Goal: Register for event/course

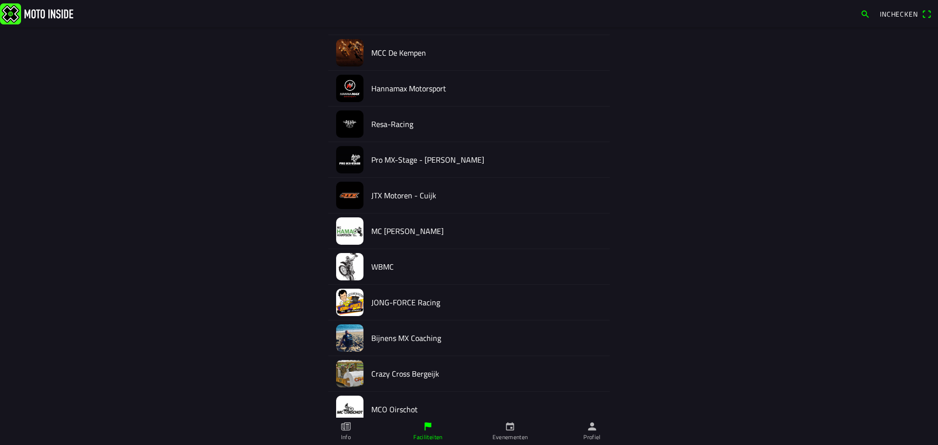
scroll to position [822, 0]
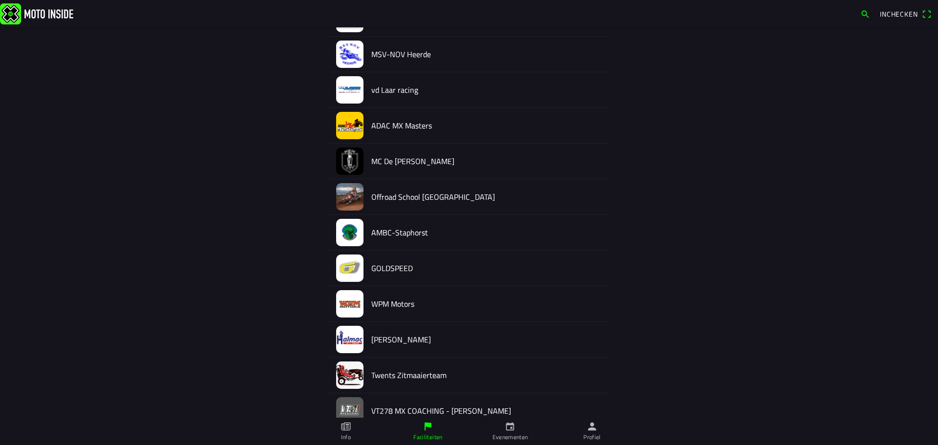
click at [383, 343] on h2 "[PERSON_NAME]" at bounding box center [486, 339] width 231 height 9
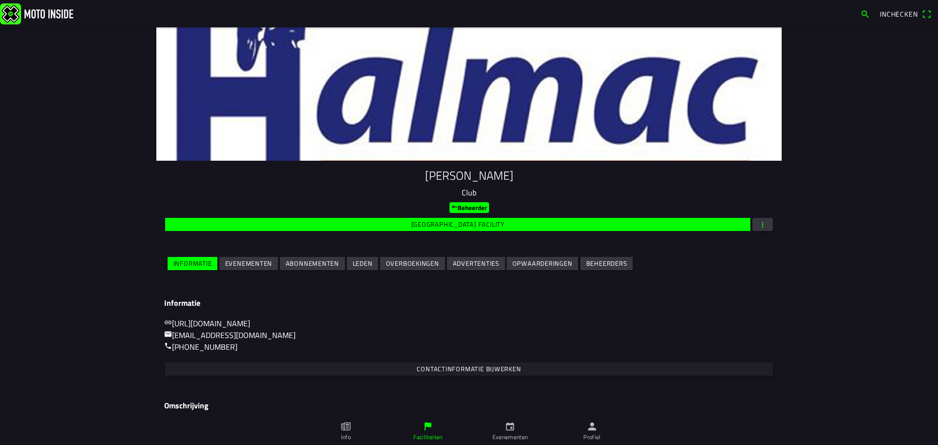
click at [0, 0] on slot "Evenementen" at bounding box center [0, 0] width 0 height 0
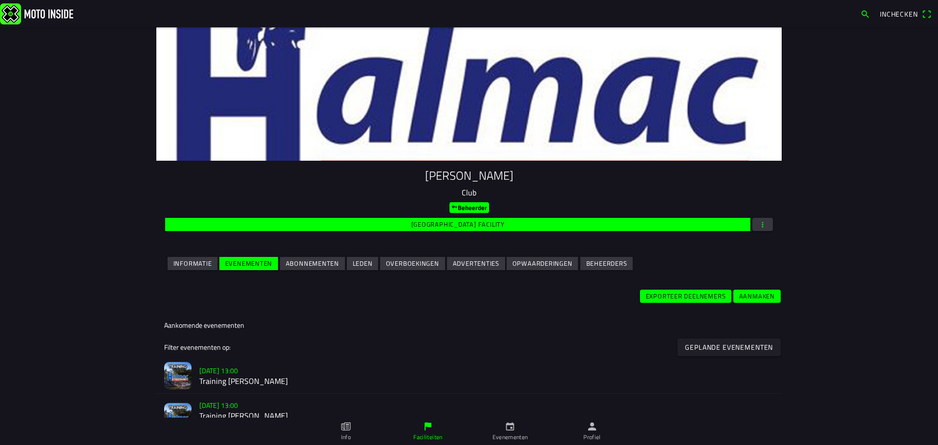
scroll to position [244, 0]
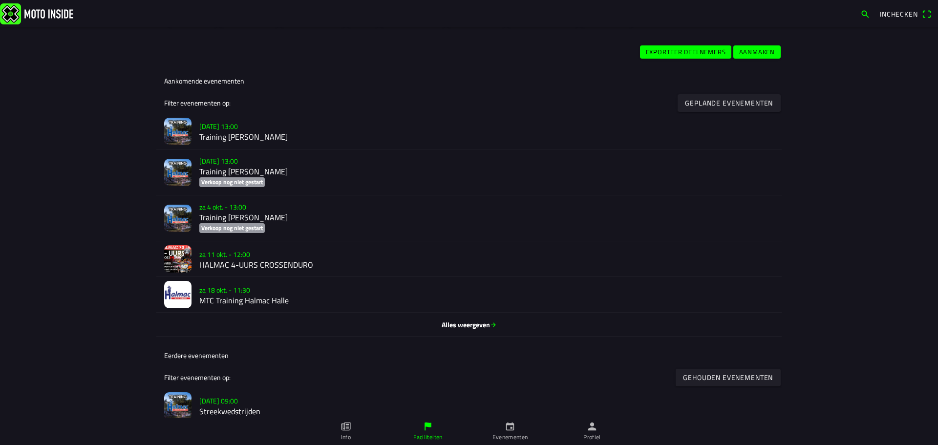
click at [221, 265] on h2 "HALMAC 4-UURS CROSSENDURO" at bounding box center [486, 264] width 575 height 9
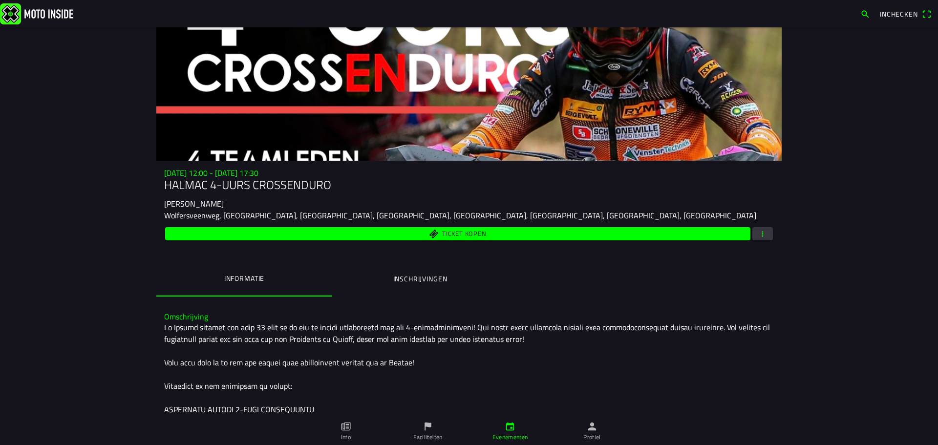
click at [399, 288] on button "Inschrijvingen" at bounding box center [420, 278] width 176 height 33
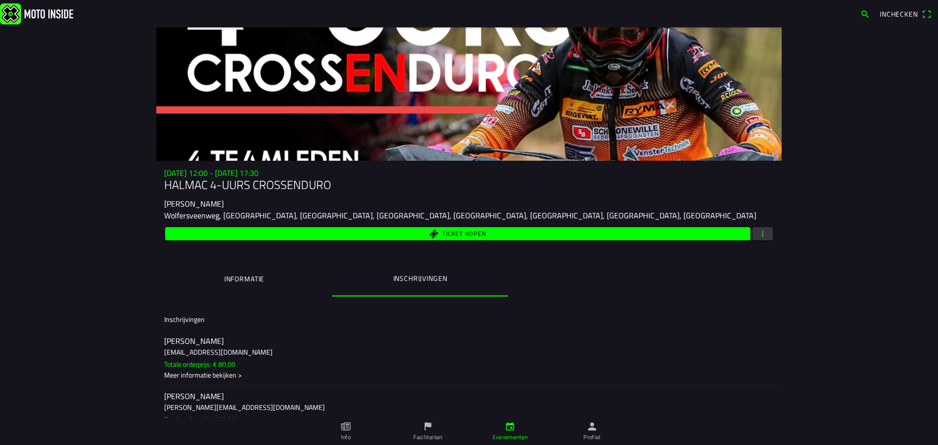
scroll to position [27, 0]
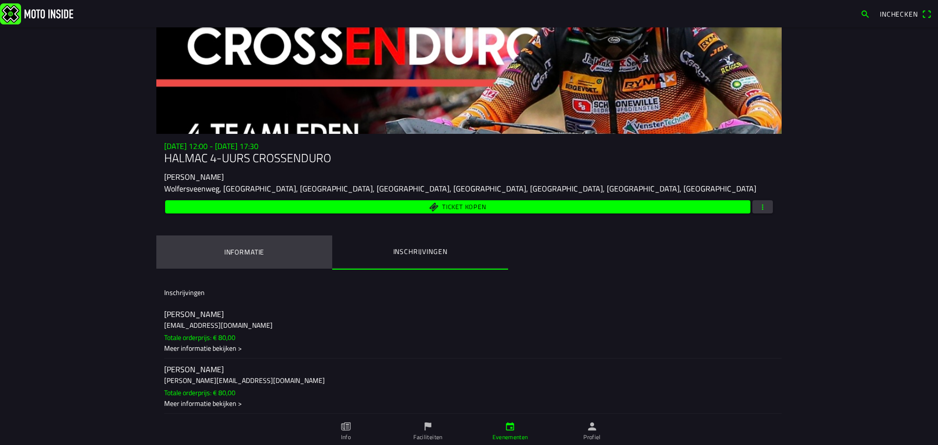
click at [237, 252] on ion-label "Informatie" at bounding box center [244, 252] width 40 height 11
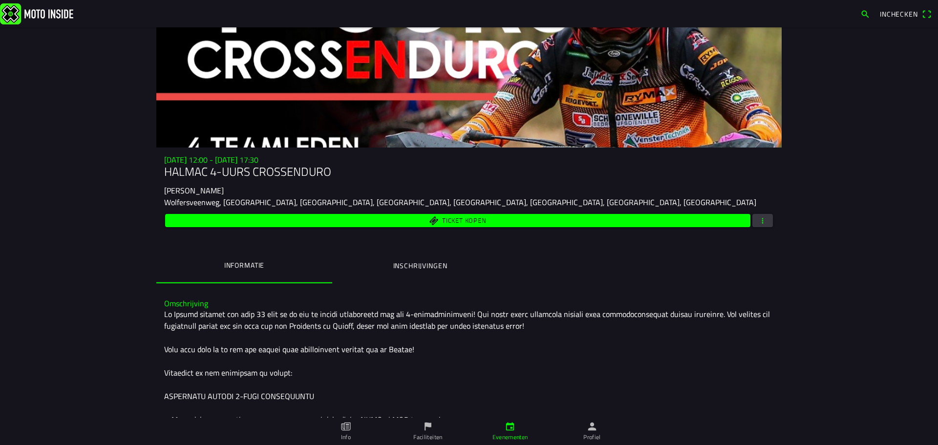
scroll to position [0, 0]
